Goal: Transaction & Acquisition: Obtain resource

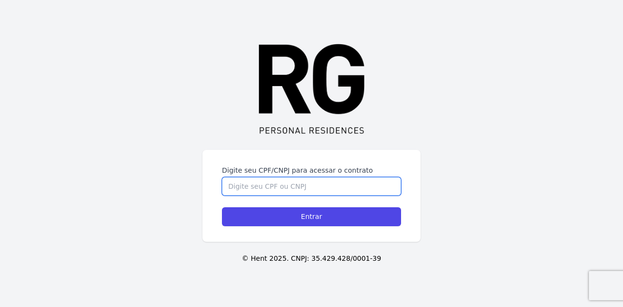
click at [327, 188] on input "Digite seu CPF/CNPJ para acessar o contrato" at bounding box center [311, 186] width 179 height 19
type input "05710451622"
click at [222, 207] on input "Entrar" at bounding box center [311, 216] width 179 height 19
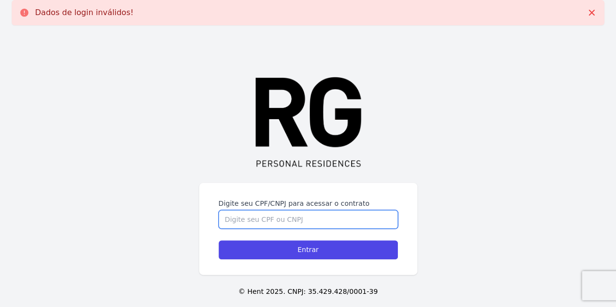
click at [318, 216] on input "Digite seu CPF/CNPJ para acessar o contrato" at bounding box center [308, 219] width 179 height 19
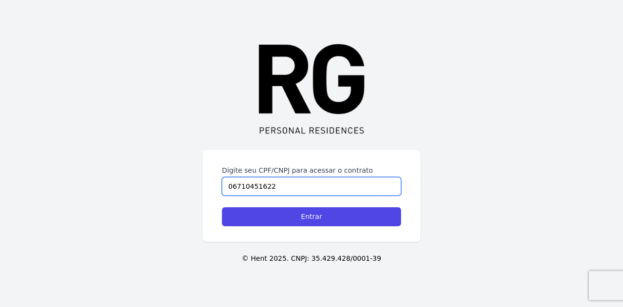
click at [237, 183] on input "06710451622" at bounding box center [311, 186] width 179 height 19
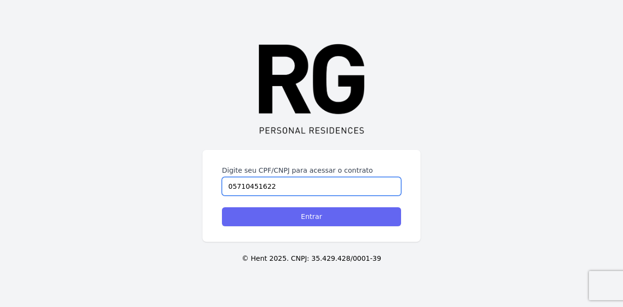
type input "05710451622"
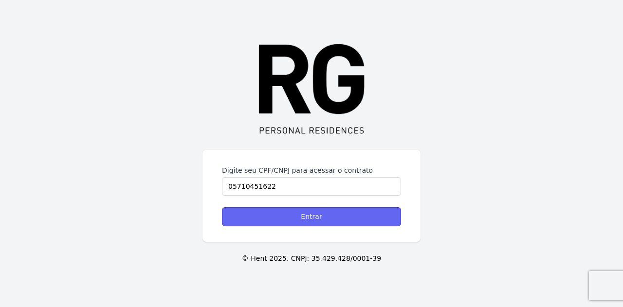
click at [282, 219] on input "Entrar" at bounding box center [311, 216] width 179 height 19
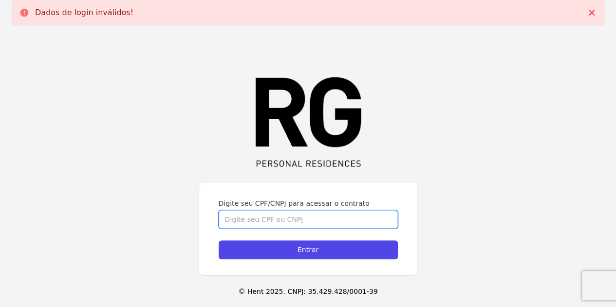
click at [254, 220] on input "Digite seu CPF/CNPJ para acessar o contrato" at bounding box center [308, 219] width 179 height 19
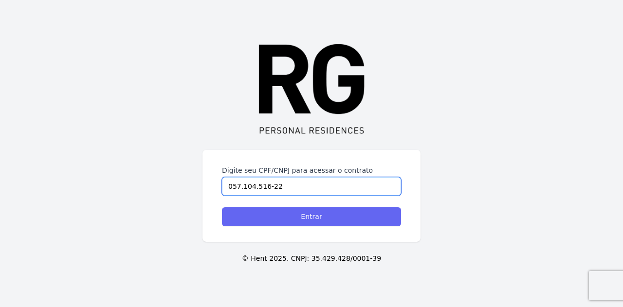
type input "057.104.516-22"
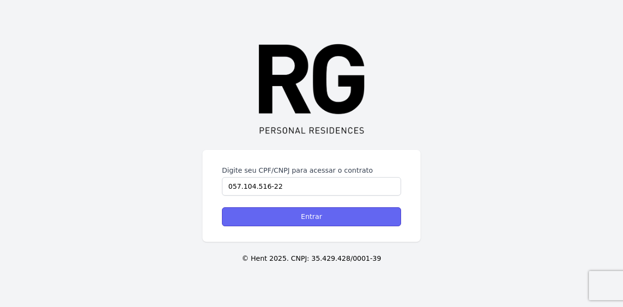
click at [295, 217] on input "Entrar" at bounding box center [311, 216] width 179 height 19
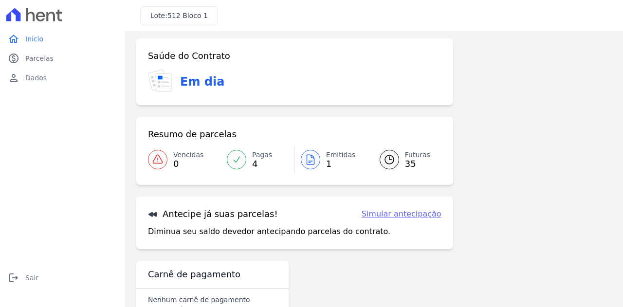
scroll to position [64, 0]
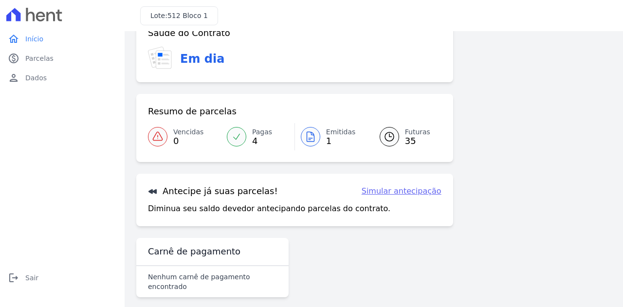
click at [320, 140] on link "Emitidas 1" at bounding box center [331, 136] width 73 height 27
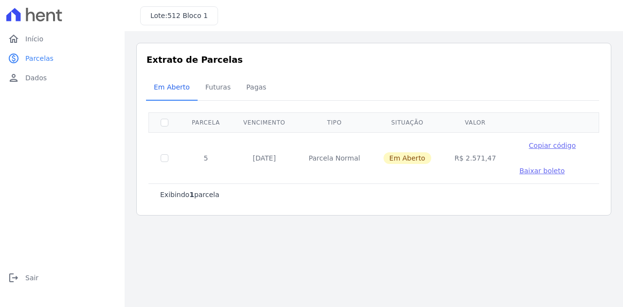
click at [520, 169] on span "Baixar boleto" at bounding box center [542, 171] width 45 height 8
click at [432, 253] on main "Listagem de parcelas Baixar PDF Extrato de Parcelas Em Aberto Futuras Pagas 0 s…" at bounding box center [374, 169] width 499 height 276
click at [215, 92] on span "Futuras" at bounding box center [218, 86] width 37 height 19
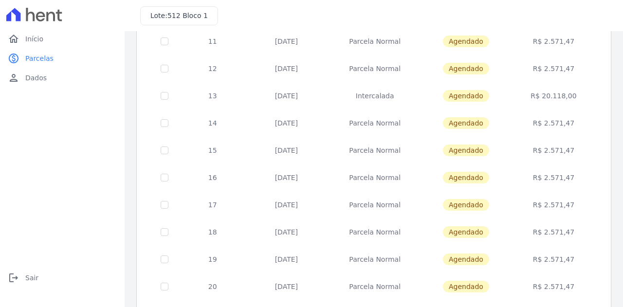
scroll to position [426, 0]
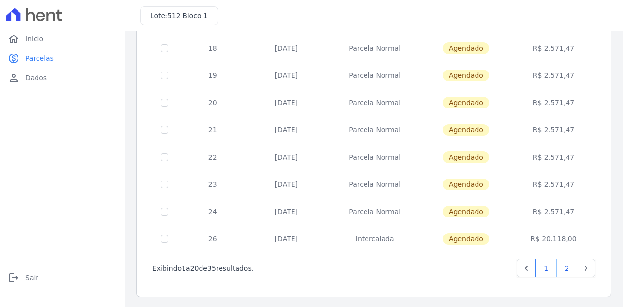
click at [565, 270] on link "2" at bounding box center [567, 268] width 21 height 19
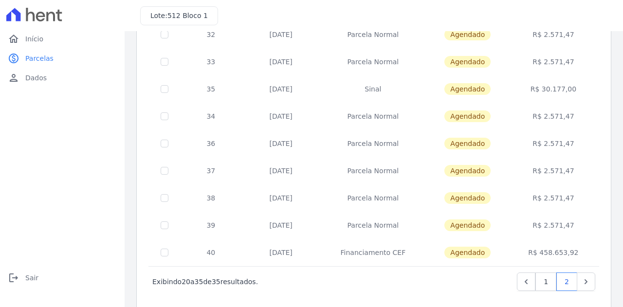
scroll to position [289, 0]
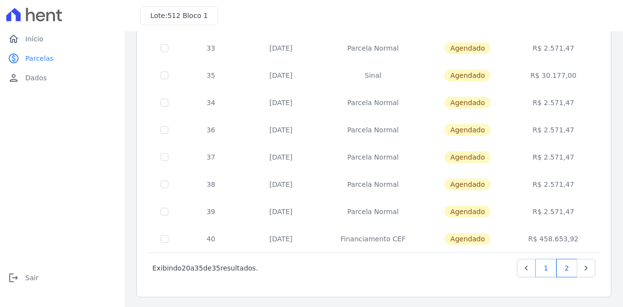
click at [541, 263] on link "1" at bounding box center [546, 268] width 21 height 19
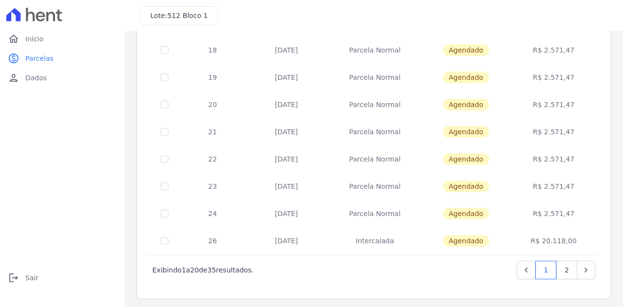
scroll to position [426, 0]
